Goal: Task Accomplishment & Management: Use online tool/utility

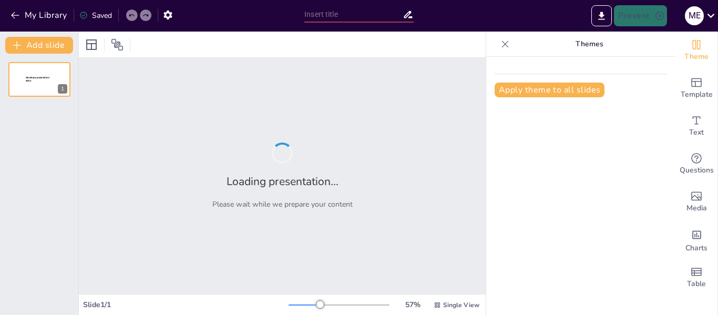
type input "Estrategias Efectivas para el Manejo de Canva en Actividades Educativas"
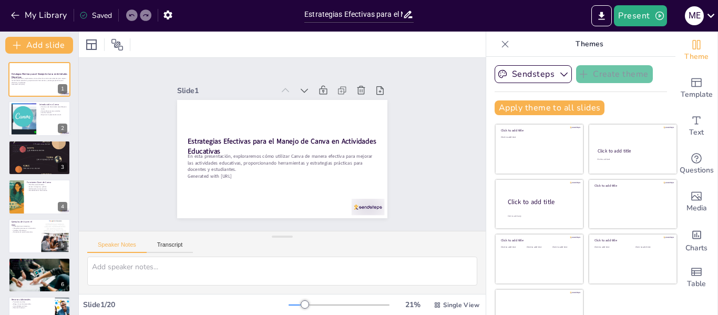
checkbox input "true"
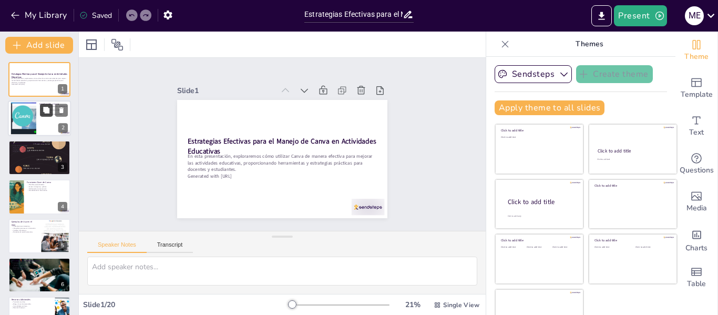
checkbox input "true"
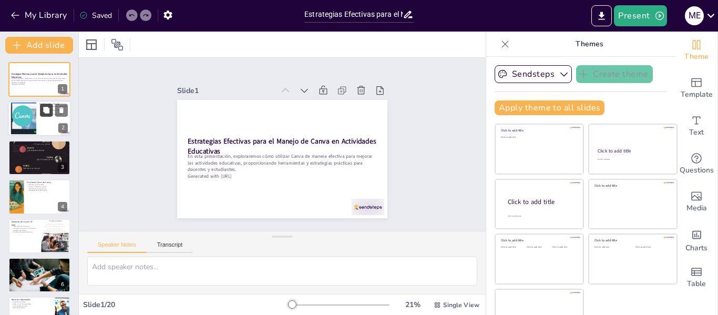
checkbox input "true"
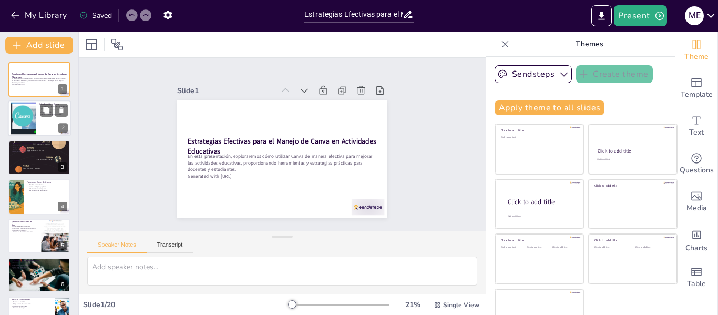
checkbox input "true"
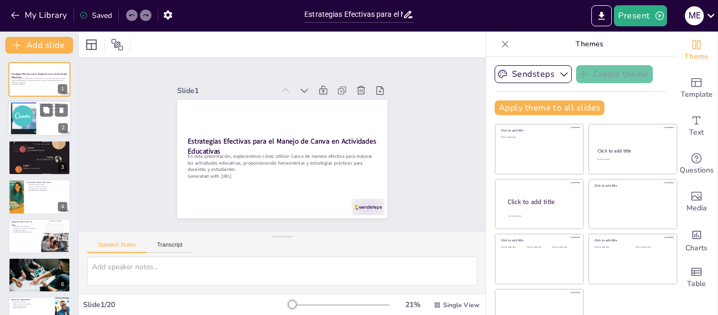
checkbox input "true"
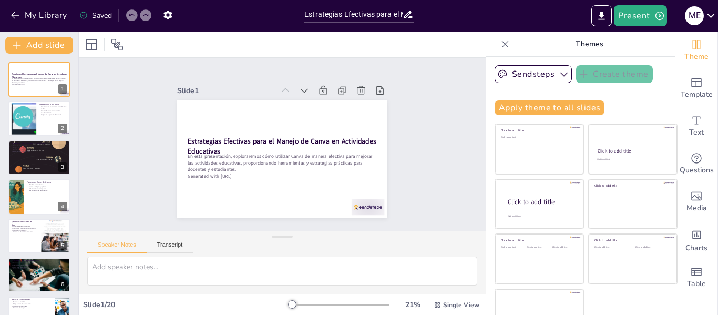
checkbox input "true"
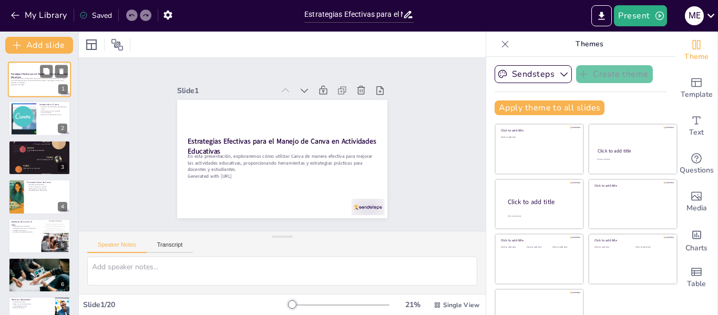
checkbox input "true"
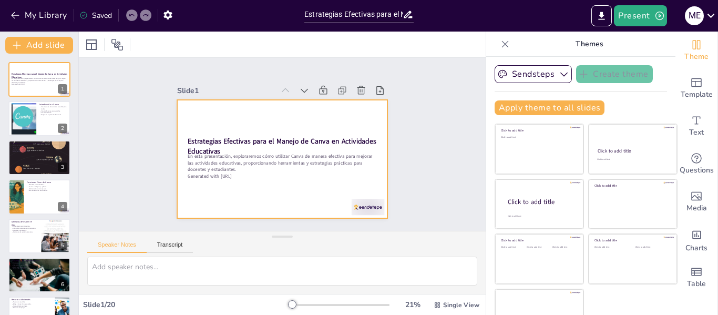
checkbox input "true"
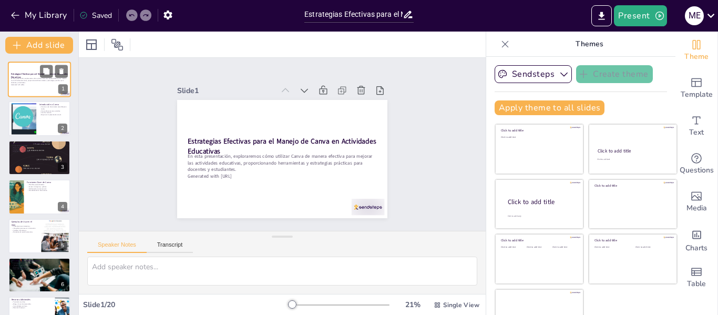
checkbox input "true"
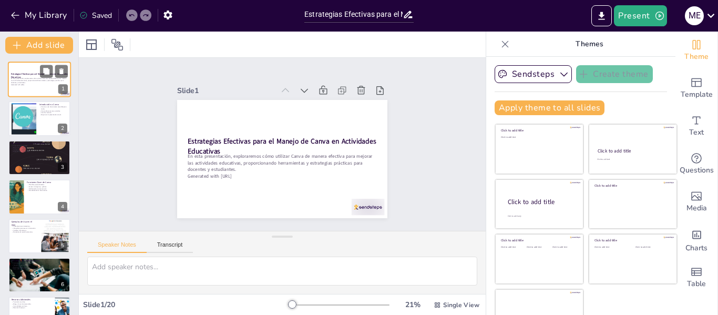
checkbox input "true"
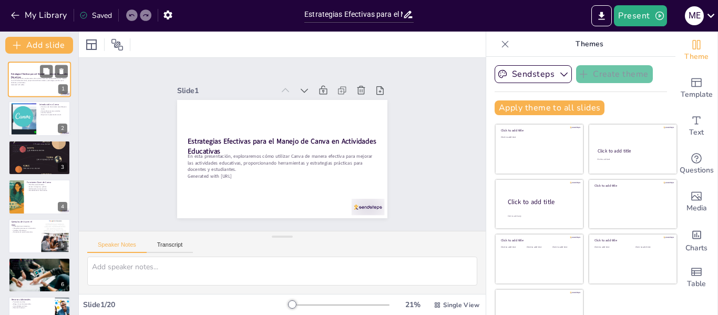
checkbox input "true"
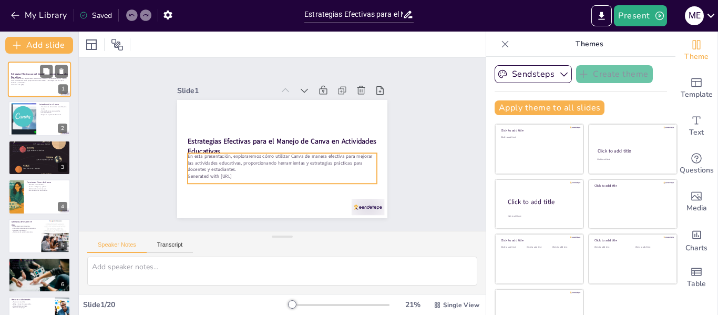
click at [23, 80] on p "En esta presentación, exploraremos cómo utilizar Canva de manera efectiva para …" at bounding box center [39, 81] width 57 height 6
checkbox input "true"
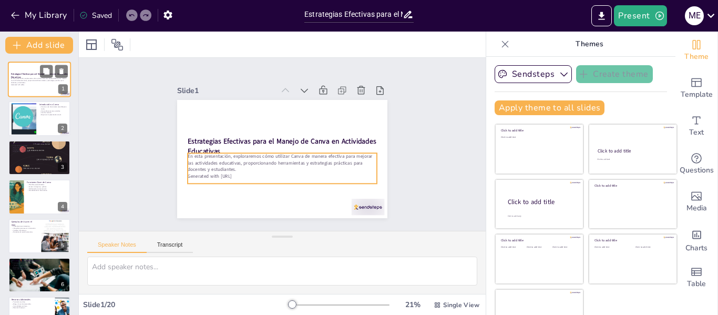
checkbox input "true"
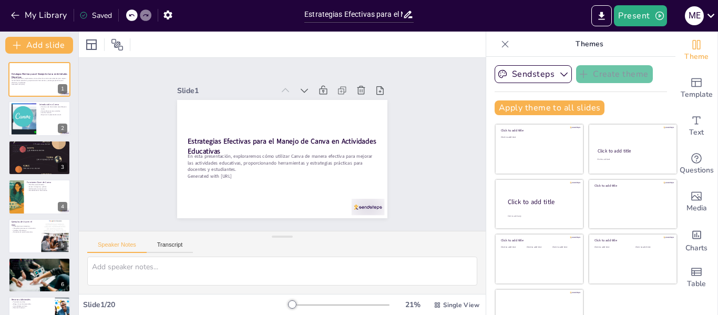
checkbox input "true"
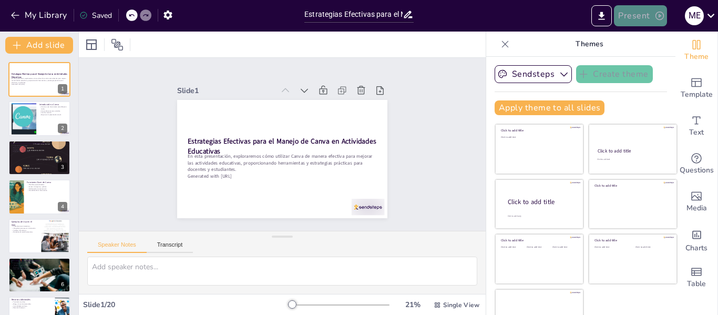
click at [644, 14] on button "Present" at bounding box center [640, 15] width 53 height 21
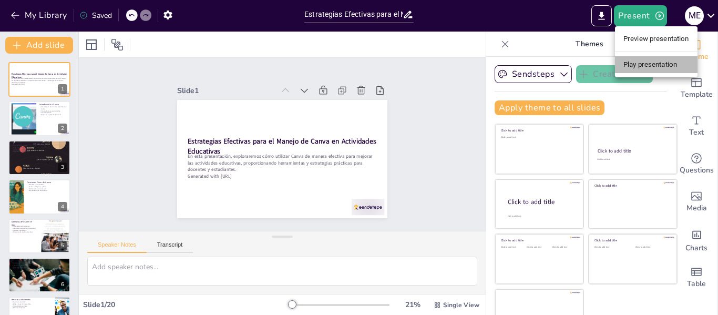
click at [652, 63] on li "Play presentation" at bounding box center [656, 64] width 82 height 17
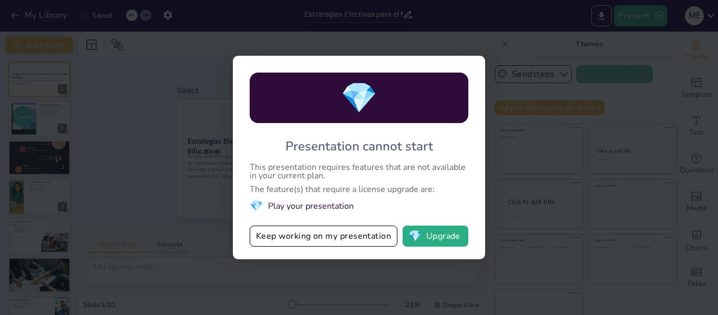
click at [501, 247] on div "💎 Presentation cannot start This presentation requires features that are not av…" at bounding box center [359, 157] width 718 height 315
click at [511, 232] on div "💎 Presentation cannot start This presentation requires features that are not av…" at bounding box center [359, 157] width 718 height 315
click at [379, 235] on button "Keep working on my presentation" at bounding box center [324, 235] width 148 height 21
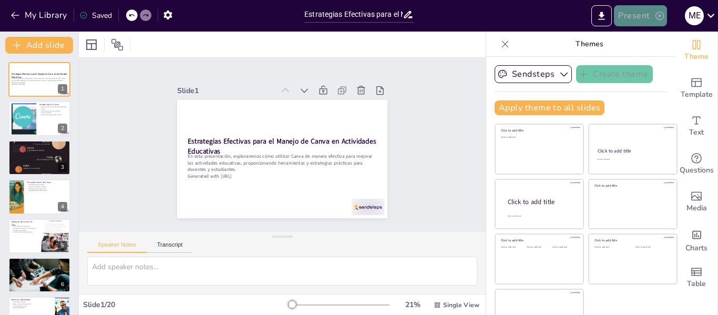
click at [635, 14] on button "Present" at bounding box center [640, 15] width 53 height 21
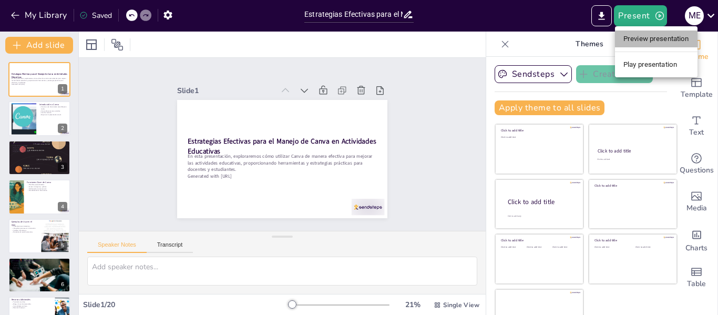
click at [646, 38] on li "Preview presentation" at bounding box center [656, 38] width 82 height 17
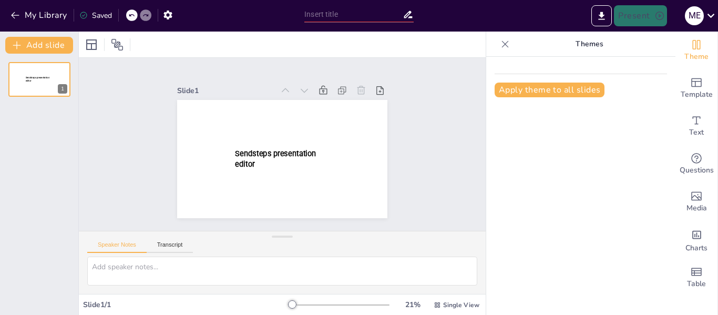
type input "Estrategias Efectivas para el Manejo de Canva en Actividades Educativas"
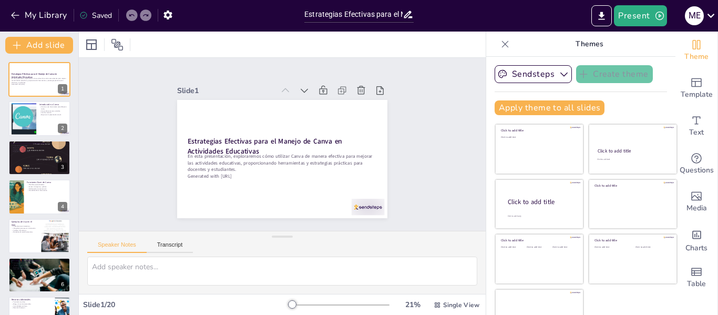
checkbox input "true"
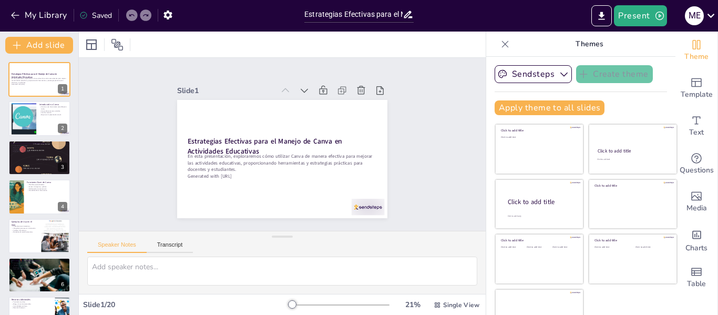
checkbox input "true"
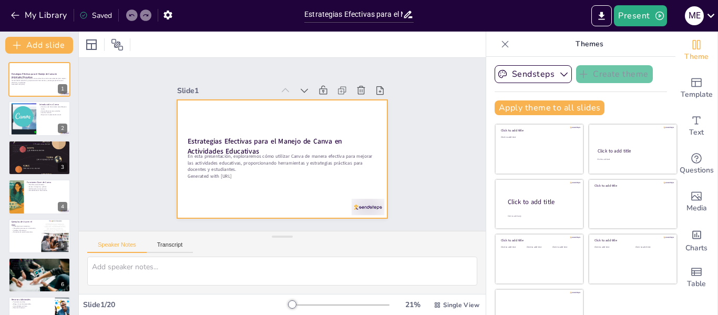
checkbox input "true"
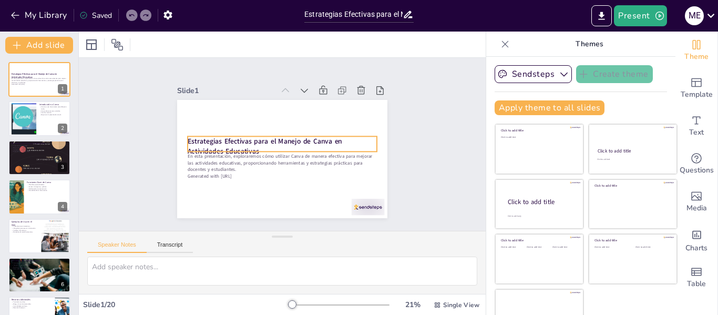
checkbox input "true"
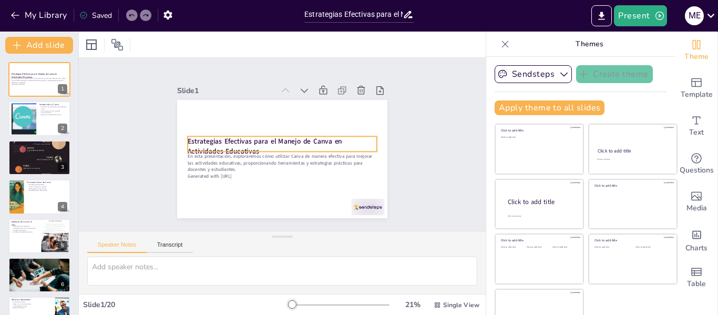
checkbox input "true"
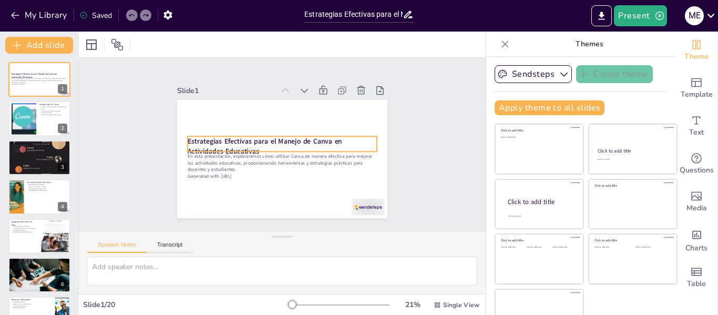
checkbox input "true"
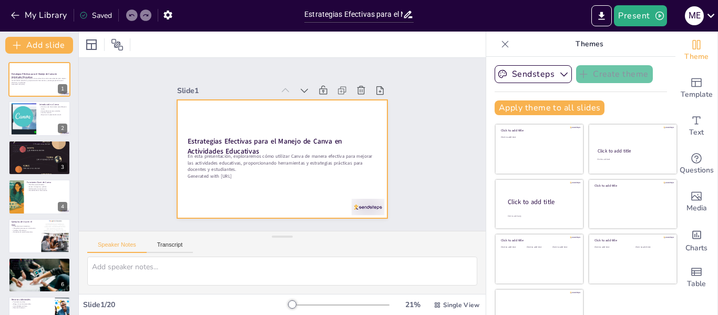
checkbox input "true"
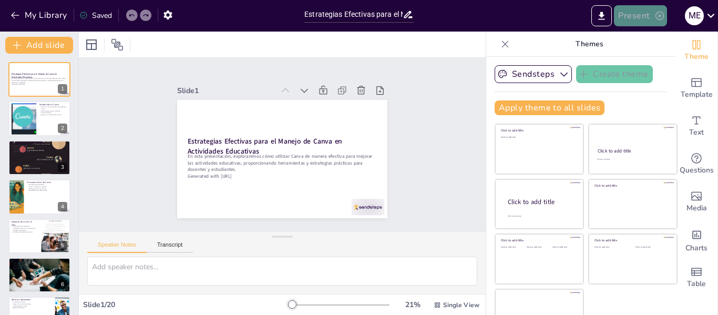
click at [642, 14] on button "Present" at bounding box center [640, 15] width 53 height 21
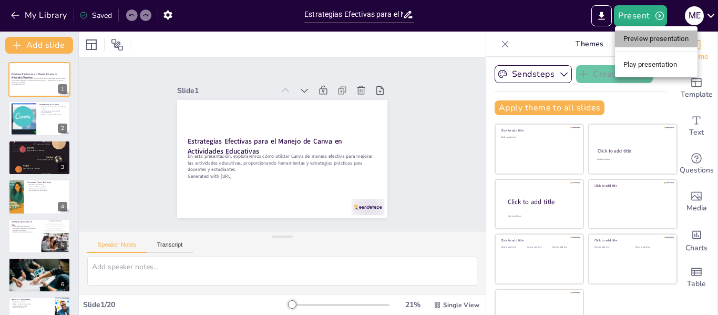
click at [642, 38] on li "Preview presentation" at bounding box center [656, 38] width 82 height 17
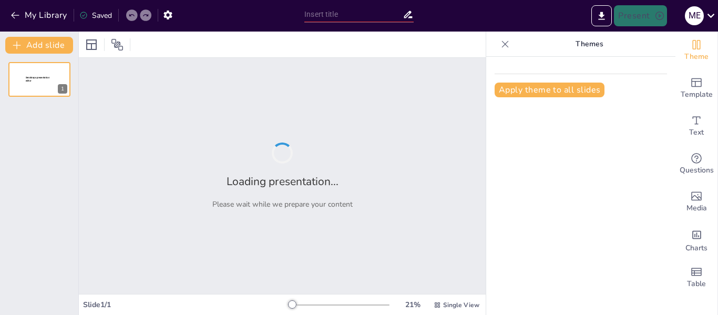
type input "Estrategias Efectivas para el Manejo de Canva en Actividades Educativas"
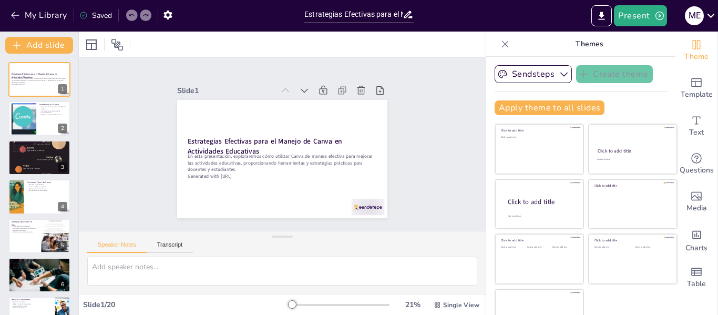
checkbox input "true"
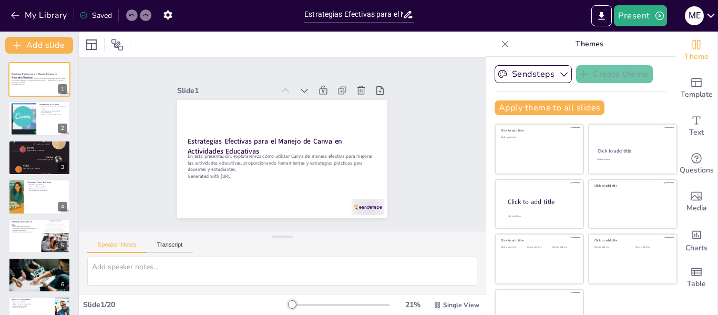
checkbox input "true"
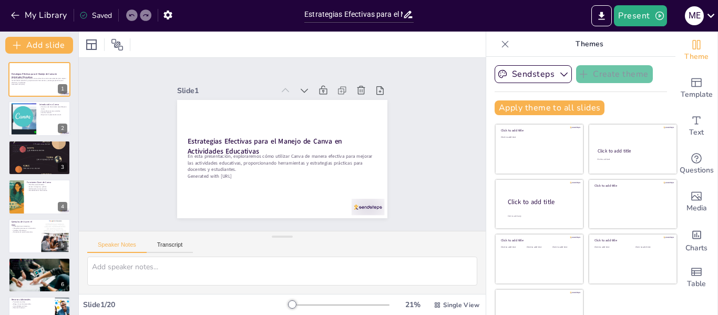
checkbox input "true"
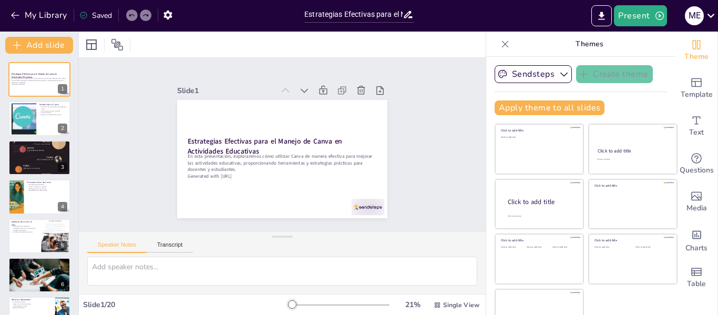
checkbox input "true"
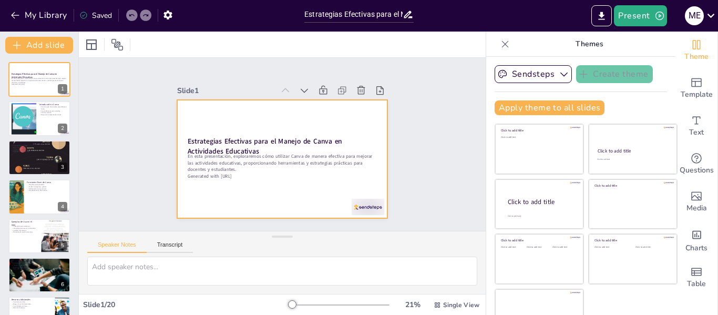
checkbox input "true"
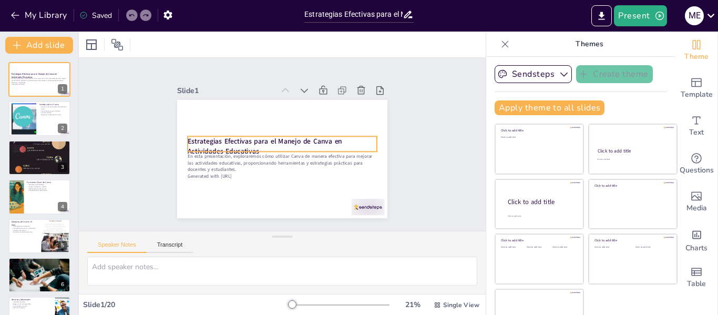
checkbox input "true"
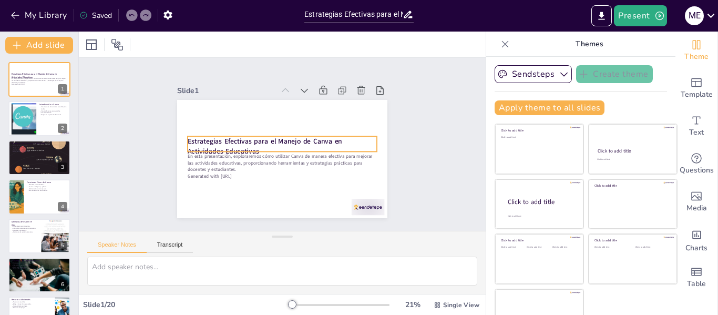
click at [188, 137] on strong "Estrategias Efectivas para el Manejo de Canva en Actividades Educativas" at bounding box center [265, 146] width 154 height 19
checkbox input "true"
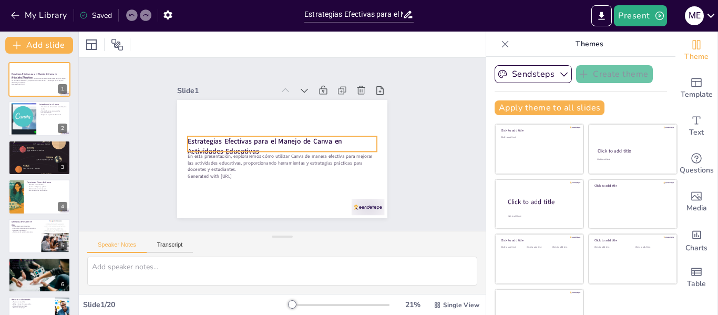
checkbox input "true"
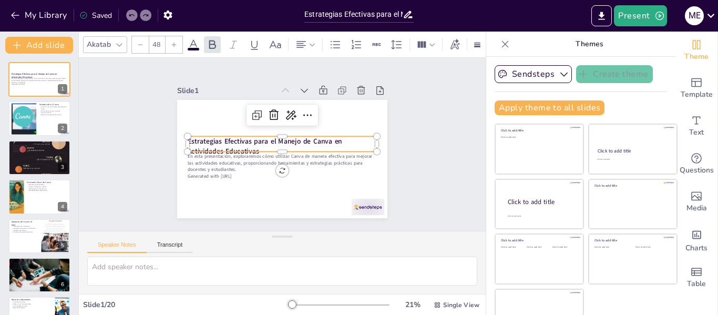
checkbox input "true"
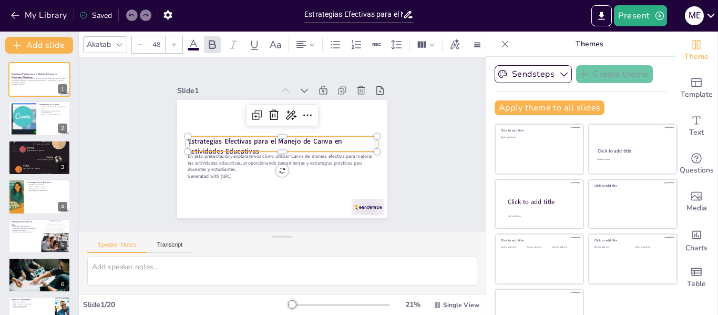
checkbox input "true"
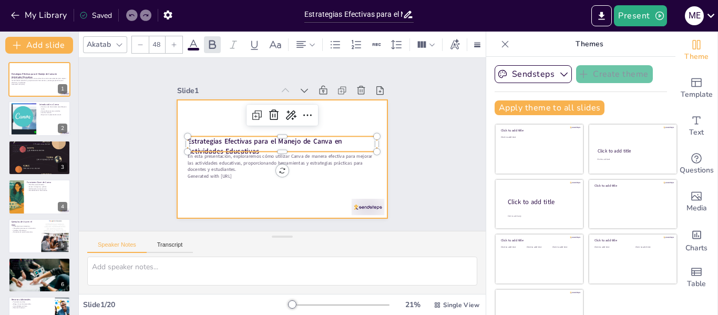
checkbox input "true"
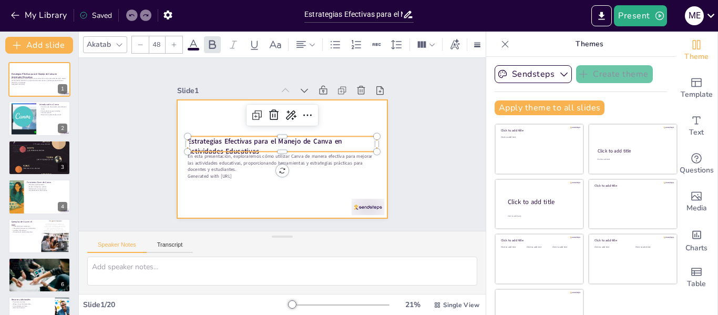
checkbox input "true"
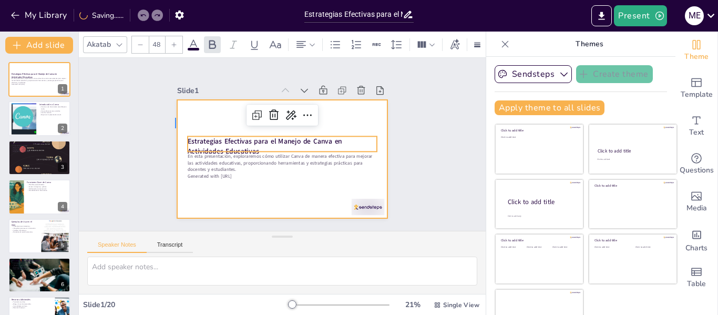
checkbox input "true"
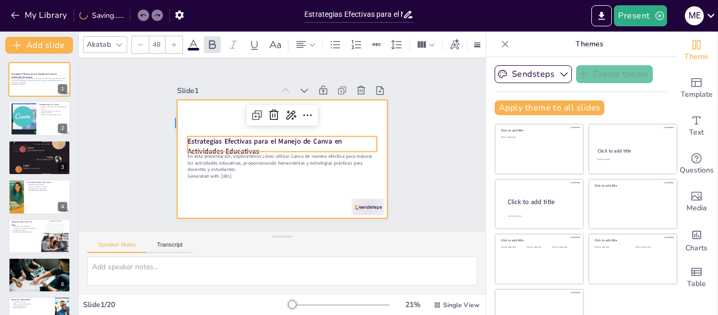
checkbox input "true"
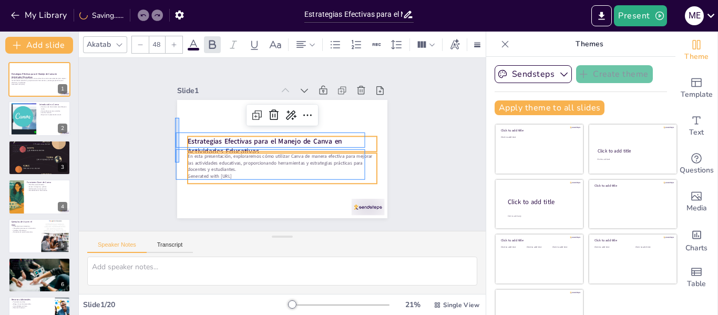
checkbox input "true"
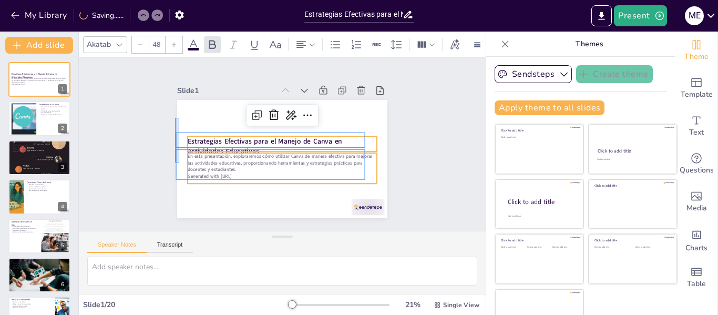
checkbox input "true"
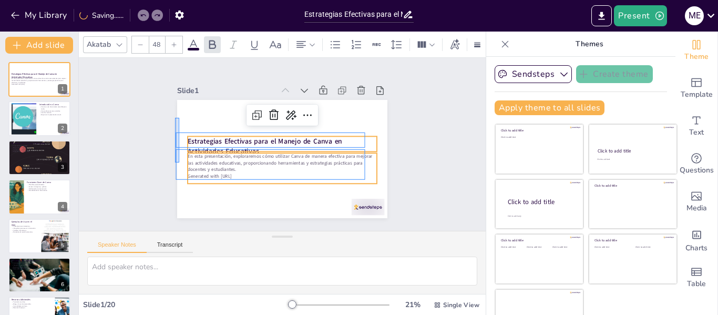
checkbox input "true"
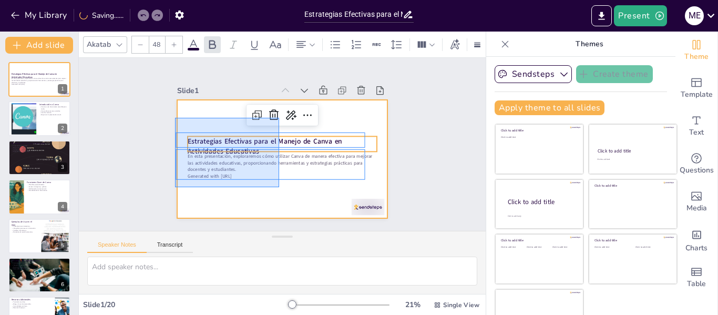
checkbox input "true"
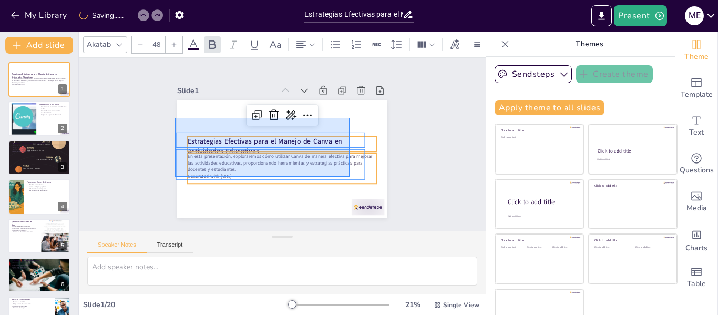
checkbox input "true"
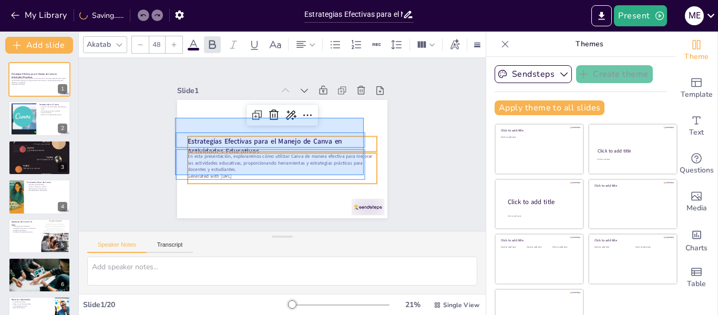
drag, startPoint x: 175, startPoint y: 118, endPoint x: 364, endPoint y: 175, distance: 197.6
click at [364, 111] on div "Estrategias Efectivas para el Manejo de Canva en Actividades Educativas En esta…" at bounding box center [286, 100] width 209 height 22
checkbox input "true"
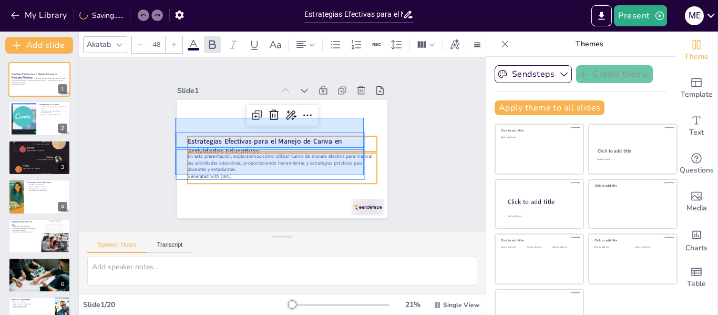
checkbox input "true"
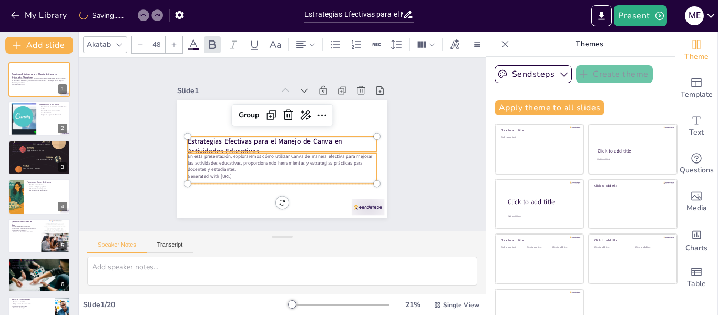
type input "--"
checkbox input "true"
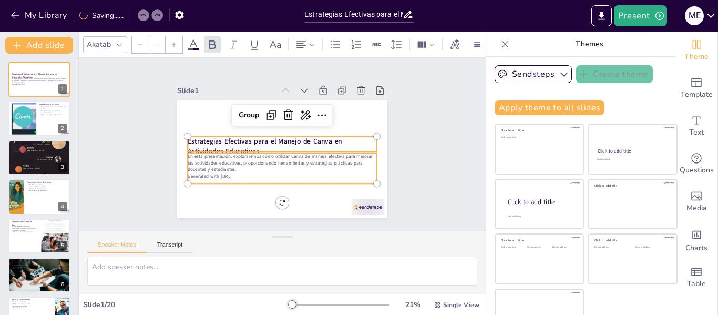
checkbox input "true"
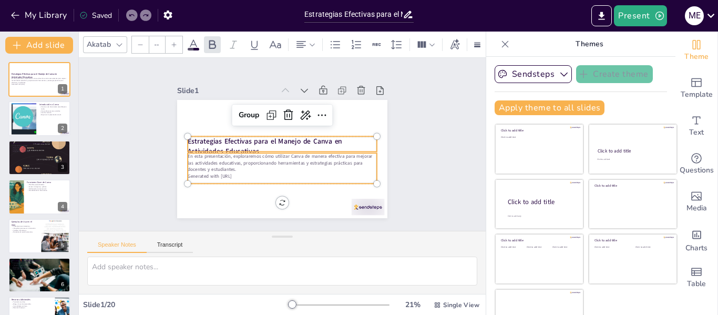
checkbox input "true"
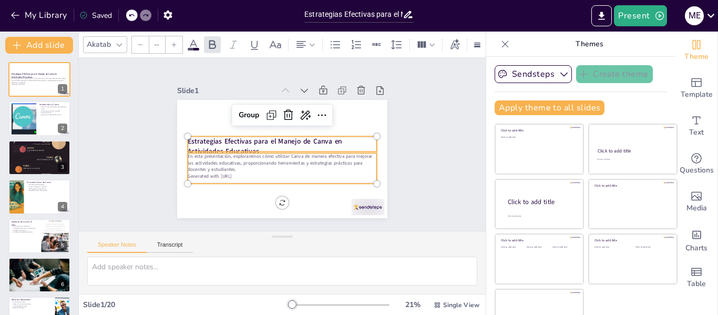
checkbox input "true"
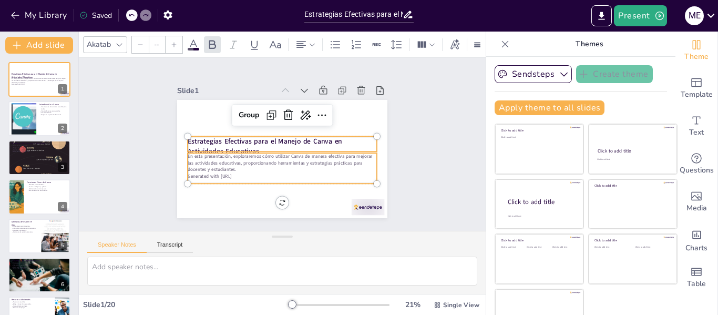
checkbox input "true"
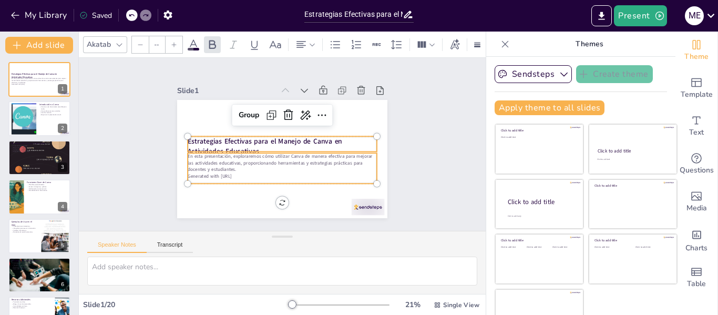
checkbox input "true"
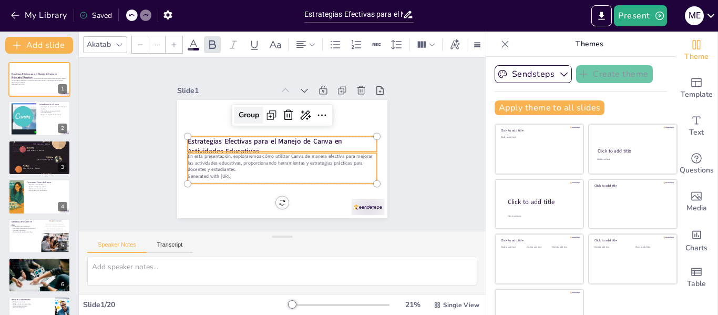
checkbox input "true"
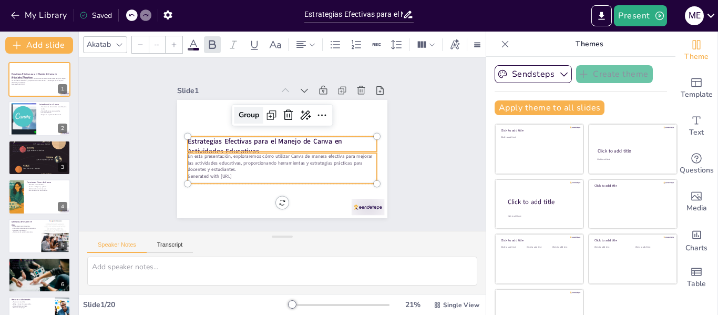
checkbox input "true"
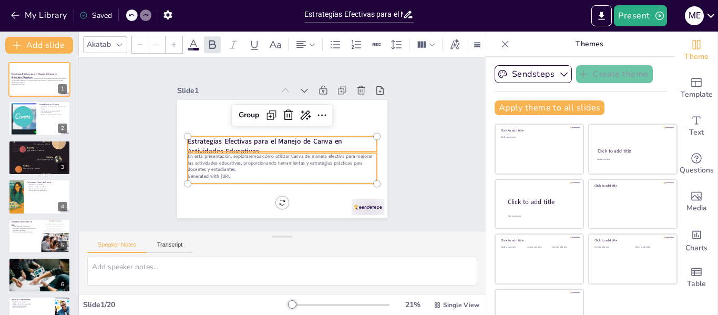
checkbox input "true"
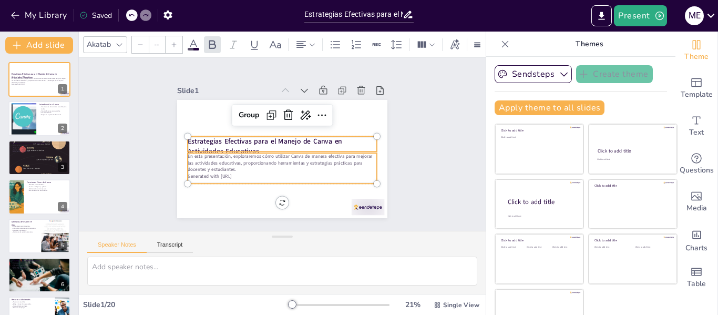
checkbox input "true"
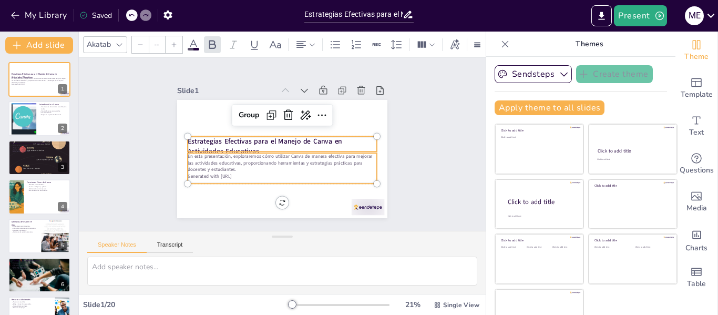
checkbox input "true"
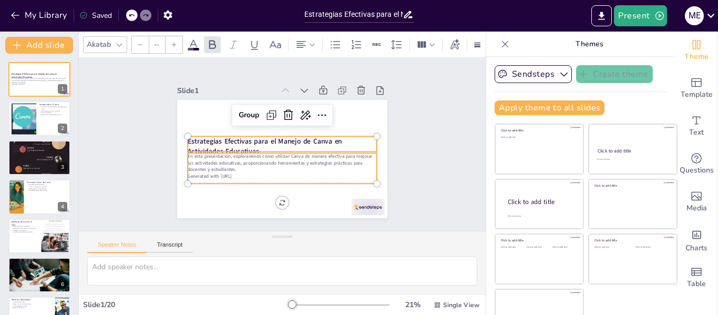
checkbox input "true"
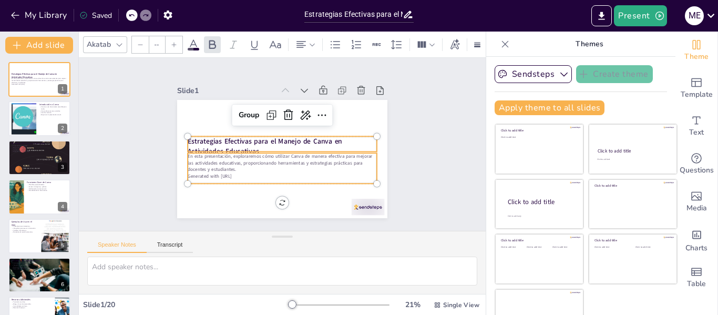
checkbox input "true"
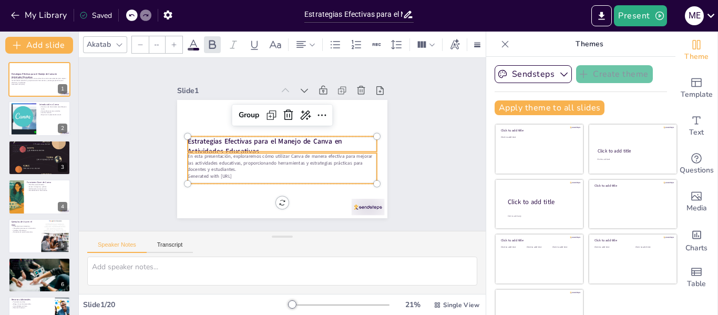
checkbox input "true"
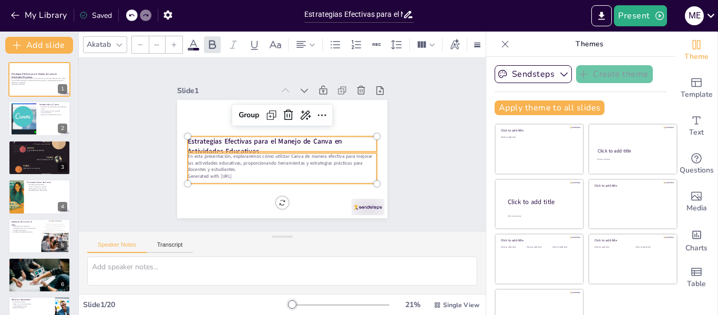
checkbox input "true"
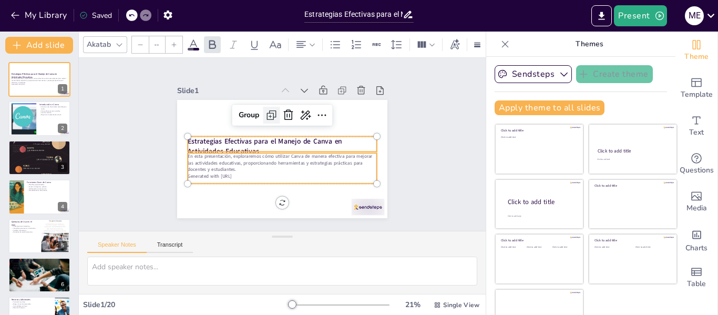
checkbox input "true"
click at [316, 112] on icon at bounding box center [322, 115] width 13 height 13
checkbox input "true"
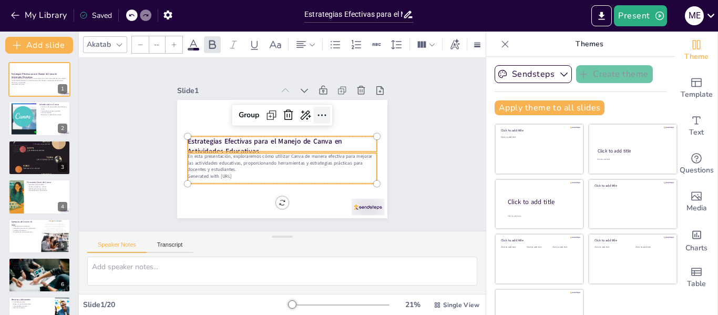
checkbox input "true"
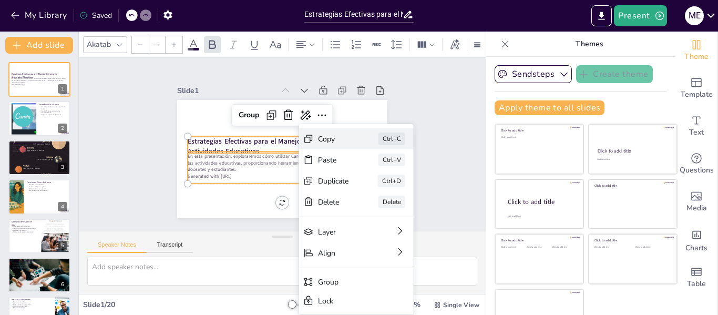
checkbox input "true"
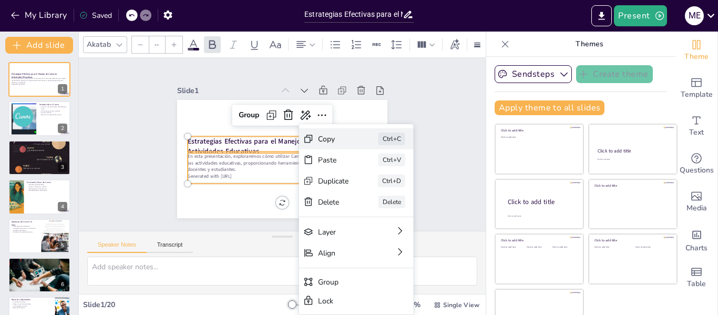
checkbox input "true"
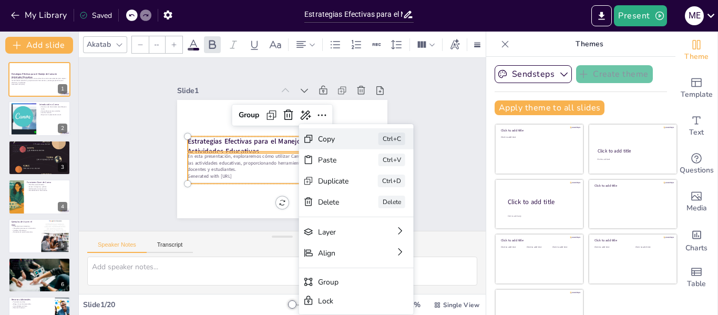
click at [390, 203] on div "Copy" at bounding box center [406, 209] width 32 height 13
checkbox input "true"
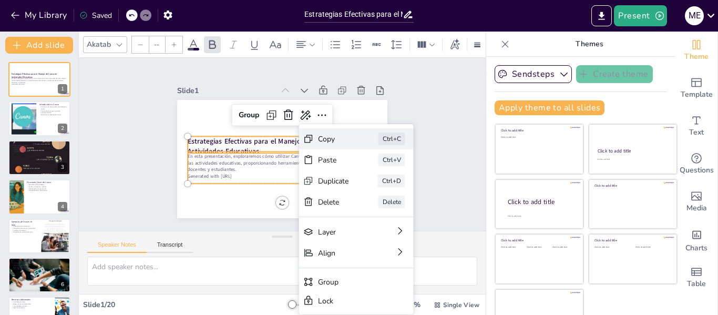
checkbox input "true"
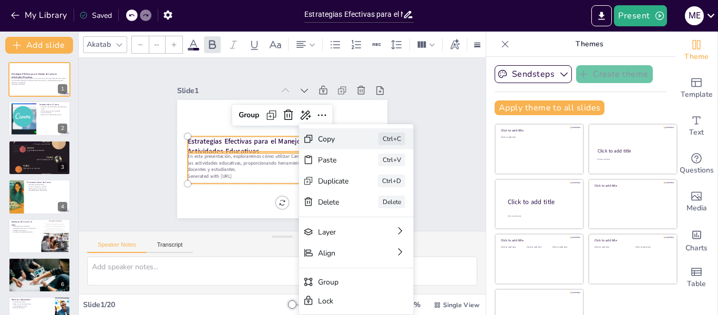
checkbox input "true"
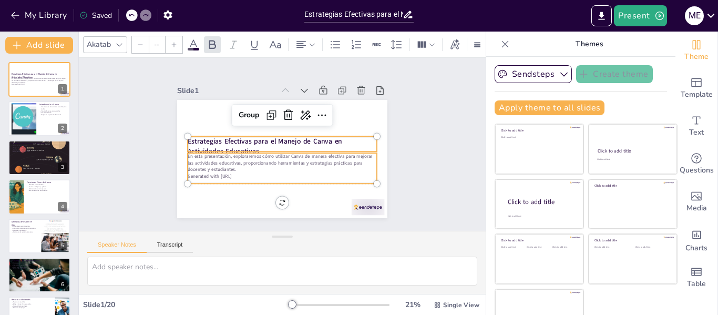
checkbox input "true"
